Goal: Register for event/course

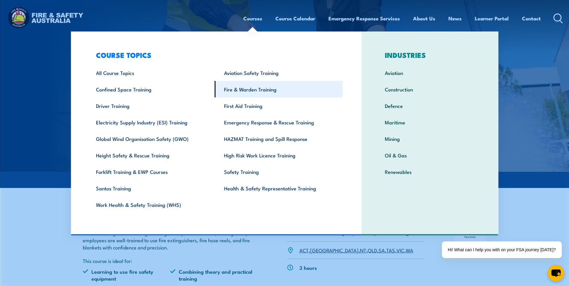
click at [259, 92] on link "Fire & Warden Training" at bounding box center [279, 89] width 128 height 16
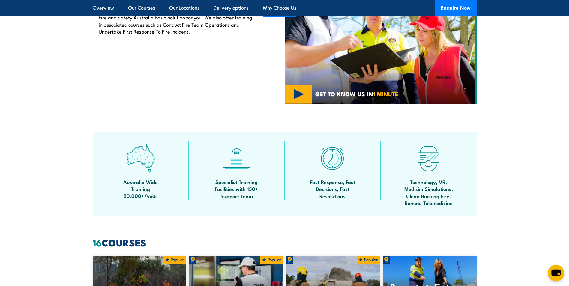
scroll to position [210, 0]
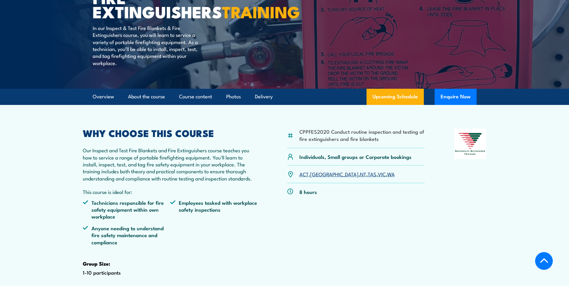
scroll to position [120, 0]
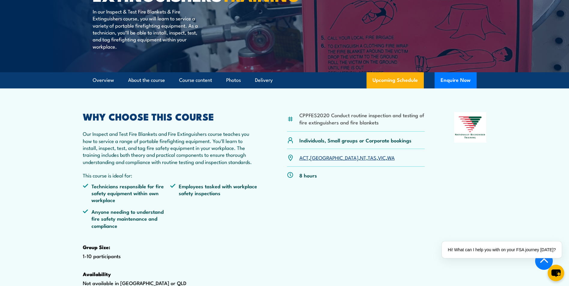
click at [301, 161] on link "ACT" at bounding box center [303, 157] width 9 height 7
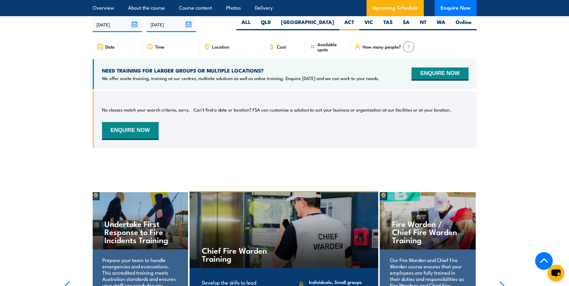
scroll to position [1174, 0]
